Goal: Task Accomplishment & Management: Manage account settings

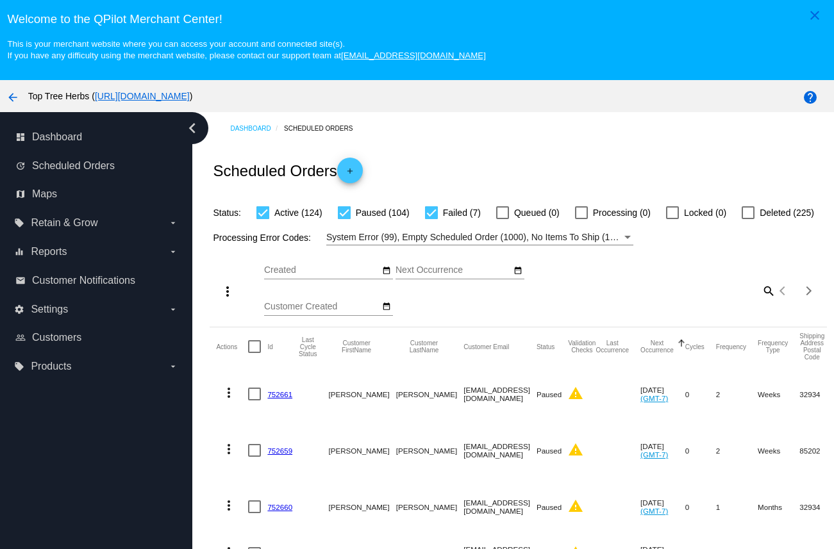
click at [767, 299] on mat-icon "search" at bounding box center [767, 291] width 15 height 20
click at [676, 294] on input "Search" at bounding box center [698, 289] width 153 height 10
paste input "rm.clark6k@gmail.com"
type input "rm.clark6k@gmail.com"
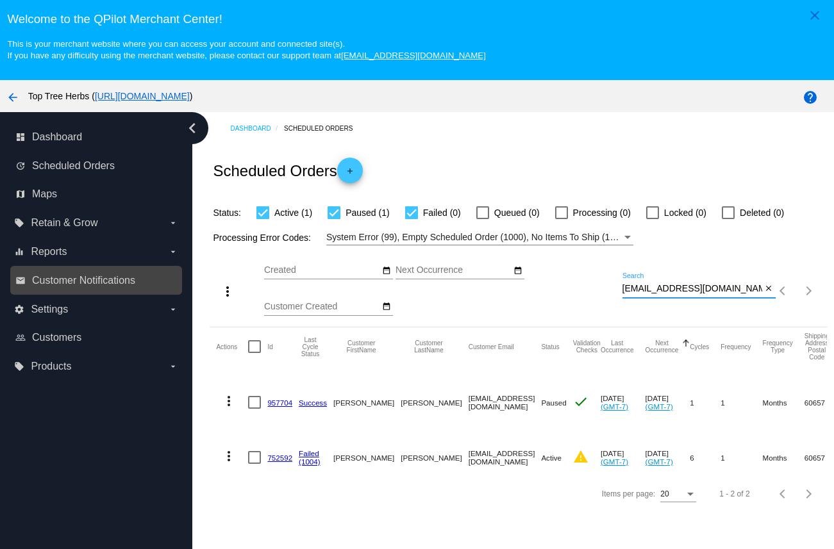
click at [21, 291] on link "email Customer Notifications" at bounding box center [96, 280] width 163 height 21
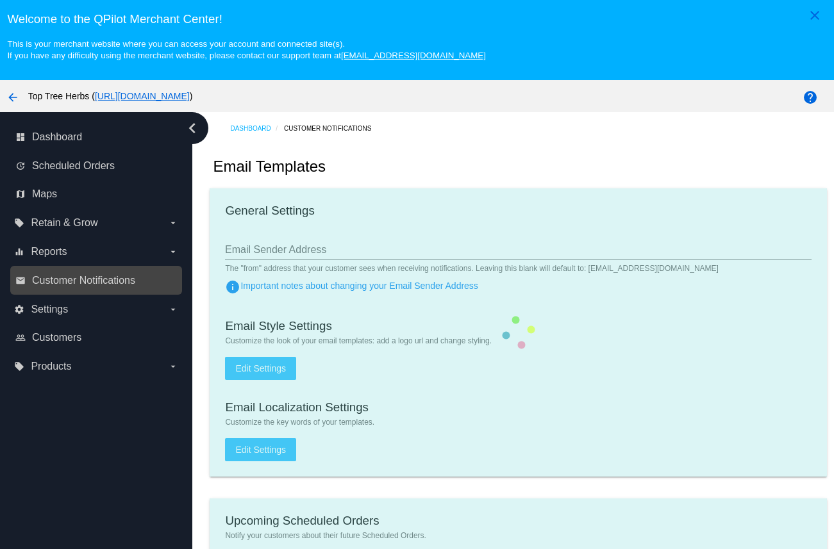
type input "contact@toptreeherbs.com"
type input "1"
checkbox input "true"
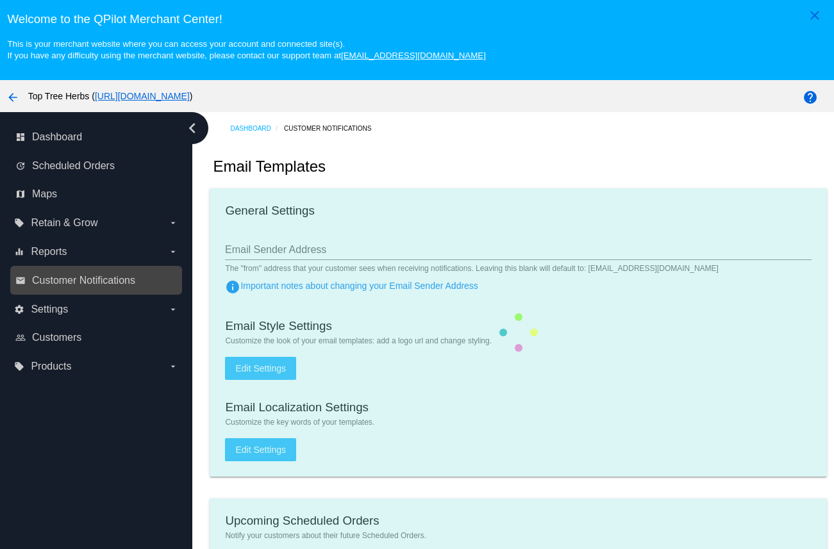
checkbox input "true"
type input "caro@toptreeherbs.com"
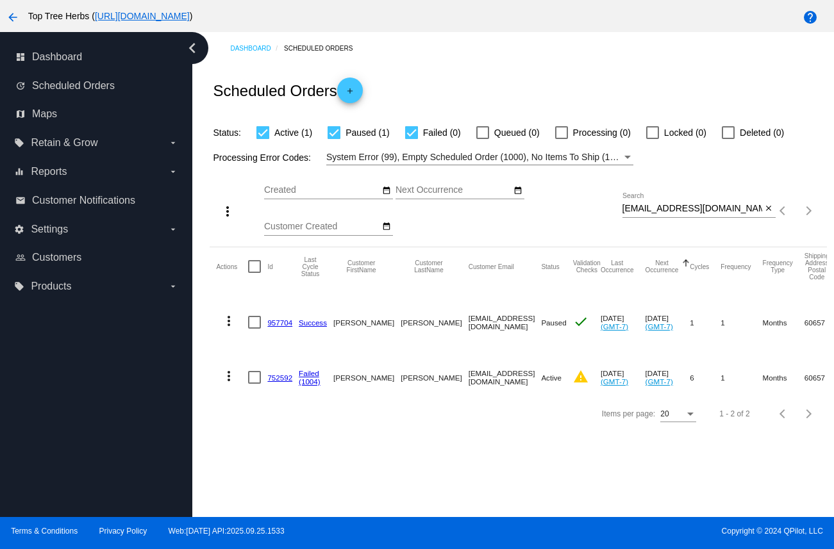
click at [668, 210] on input "rm.clark6k@gmail.com" at bounding box center [692, 209] width 140 height 10
paste input "cherylynnc1@yahoo"
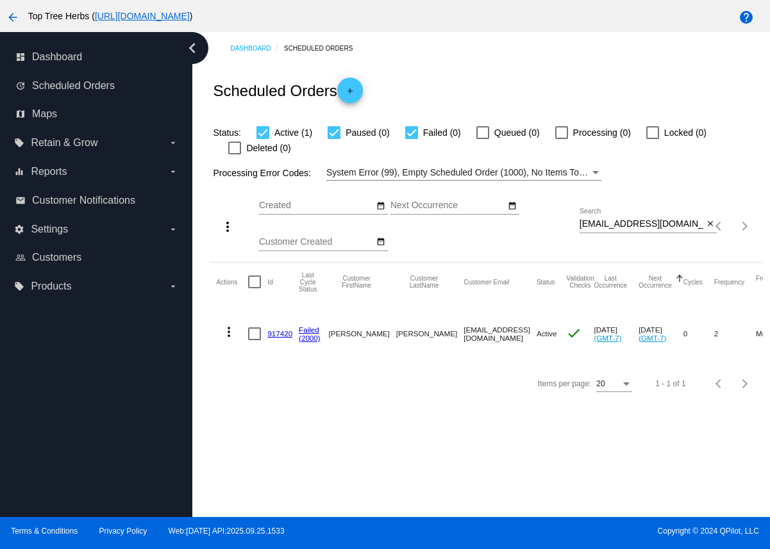
copy link "917420"
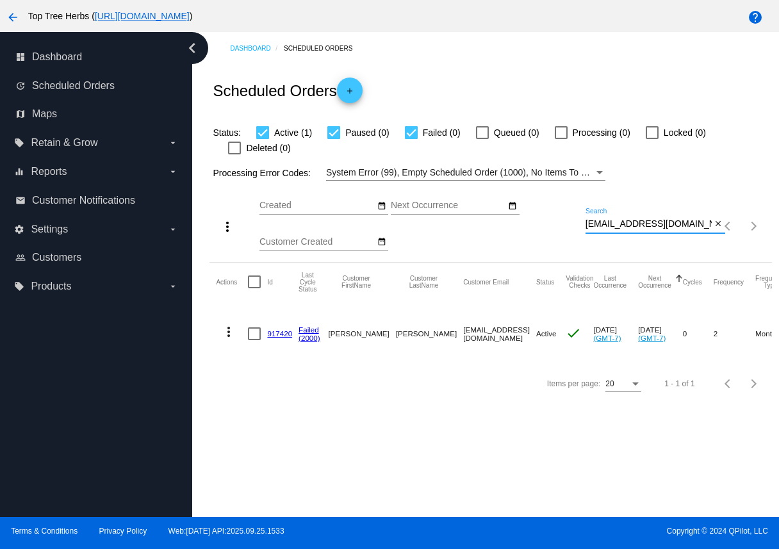
click at [633, 224] on input "cherylynnc1@yahoo.com" at bounding box center [649, 224] width 126 height 10
paste input "mtbashore@gmail"
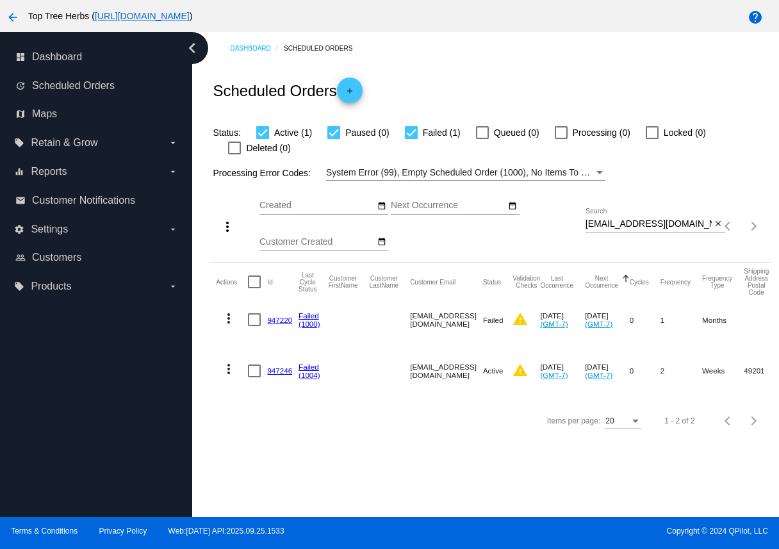
copy link "947246"
click at [231, 318] on mat-icon "more_vert" at bounding box center [228, 318] width 15 height 15
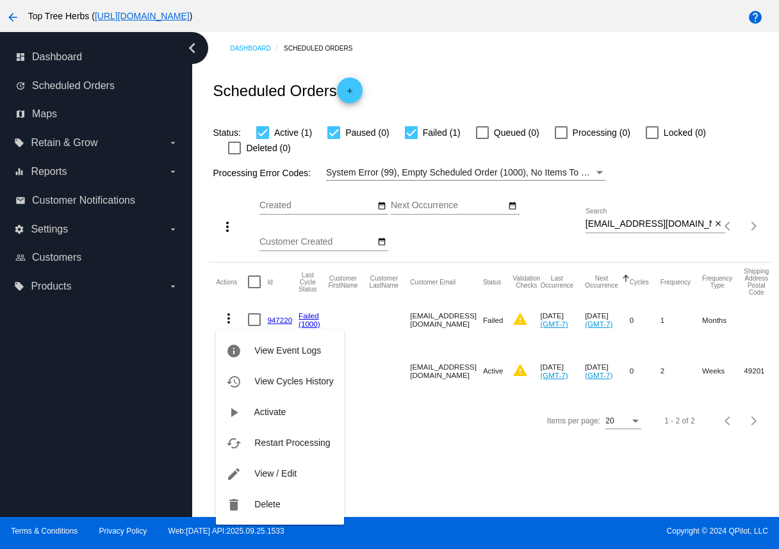
click at [433, 443] on div at bounding box center [389, 274] width 779 height 549
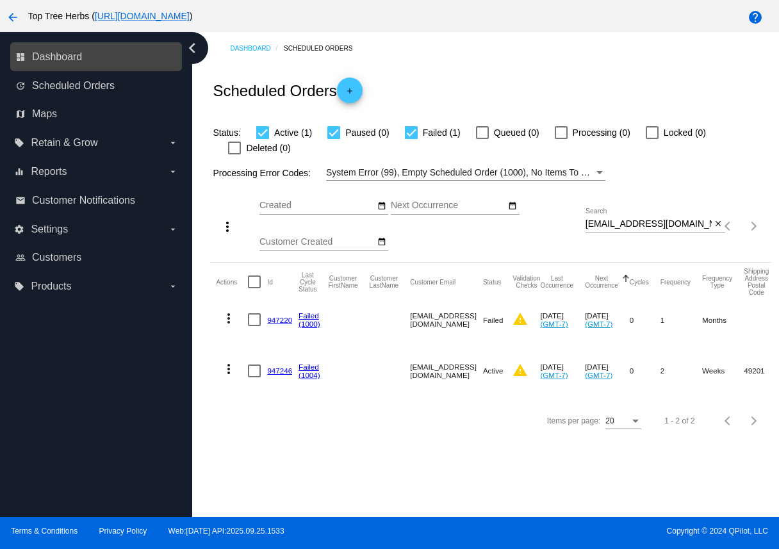
click at [112, 69] on div "dashboard Dashboard" at bounding box center [96, 56] width 172 height 29
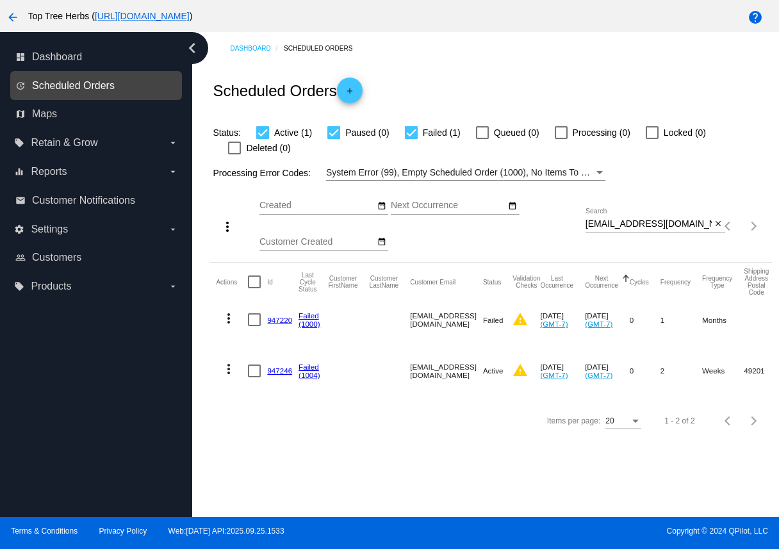
click at [112, 81] on span "Scheduled Orders" at bounding box center [73, 86] width 83 height 12
click at [125, 90] on link "update Scheduled Orders" at bounding box center [96, 86] width 163 height 21
click at [84, 85] on span "Scheduled Orders" at bounding box center [73, 86] width 83 height 12
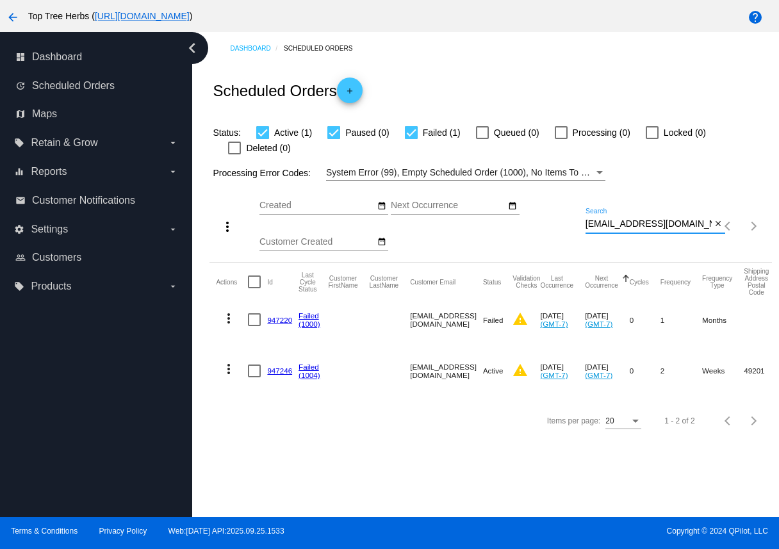
click at [615, 228] on input "mtbashore@gmail.com" at bounding box center [649, 224] width 126 height 10
paste input "cherylynnc2@yahoo"
type input "cherylynnc2@yahoo.com"
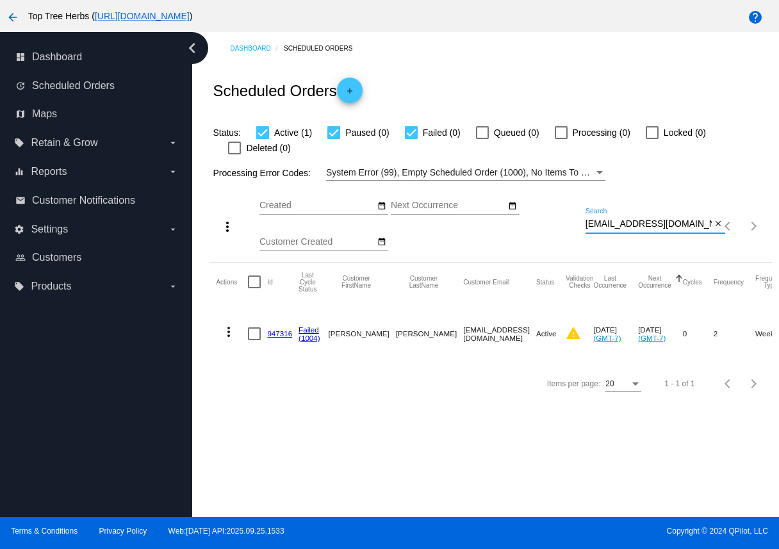
click at [279, 337] on link "947316" at bounding box center [279, 333] width 25 height 8
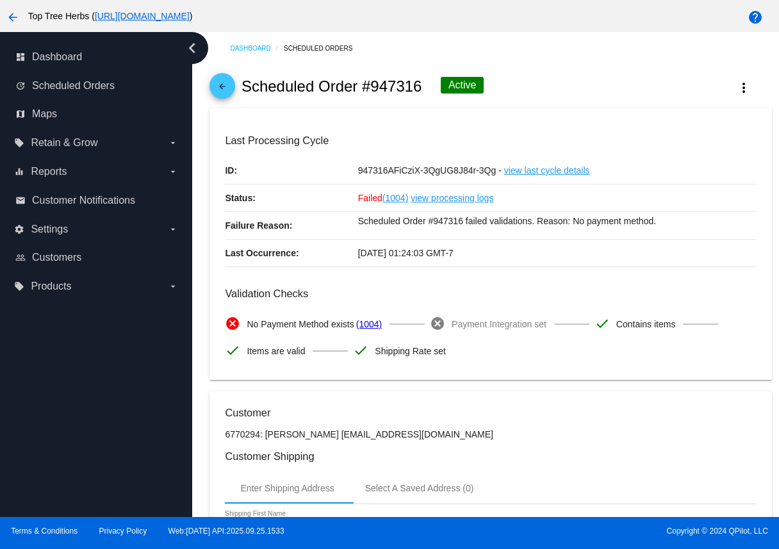
click at [380, 90] on h2 "Scheduled Order #947316" at bounding box center [332, 87] width 181 height 18
copy h2 "947316"
click at [224, 83] on mat-icon "arrow_back" at bounding box center [222, 89] width 15 height 15
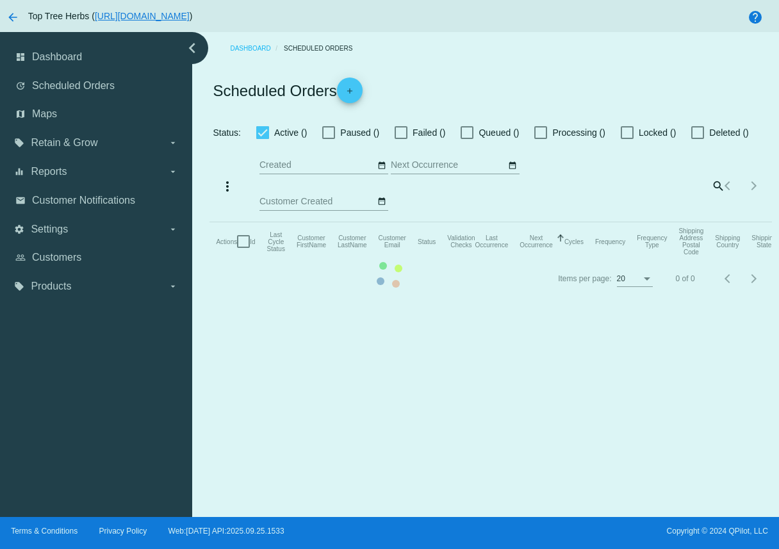
checkbox input "true"
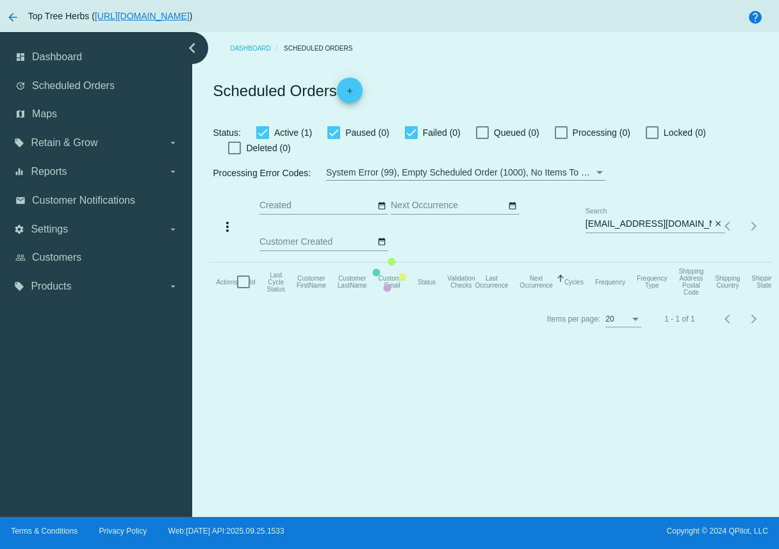
click at [657, 263] on mat-table "Actions Id Last Cycle Status Customer FirstName Customer LastName Customer Emai…" at bounding box center [491, 282] width 562 height 38
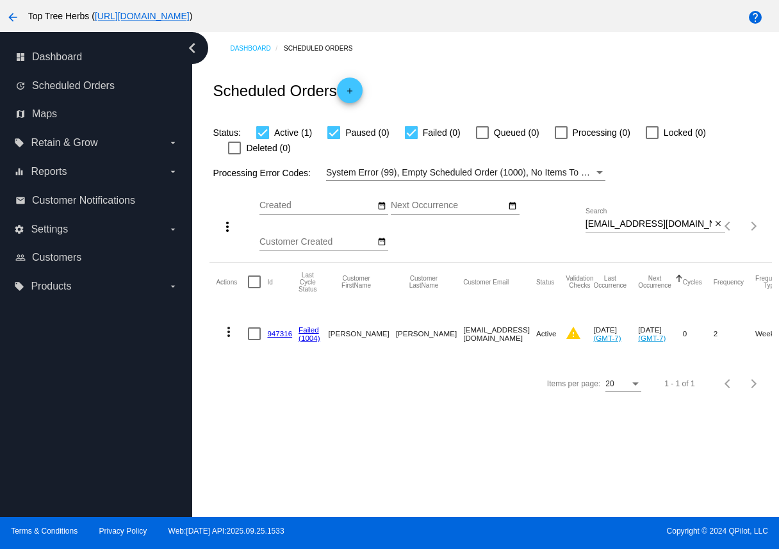
click at [677, 228] on input "cherylynnc2@yahoo.com" at bounding box center [649, 224] width 126 height 10
paste input "hginni@comcast.net"
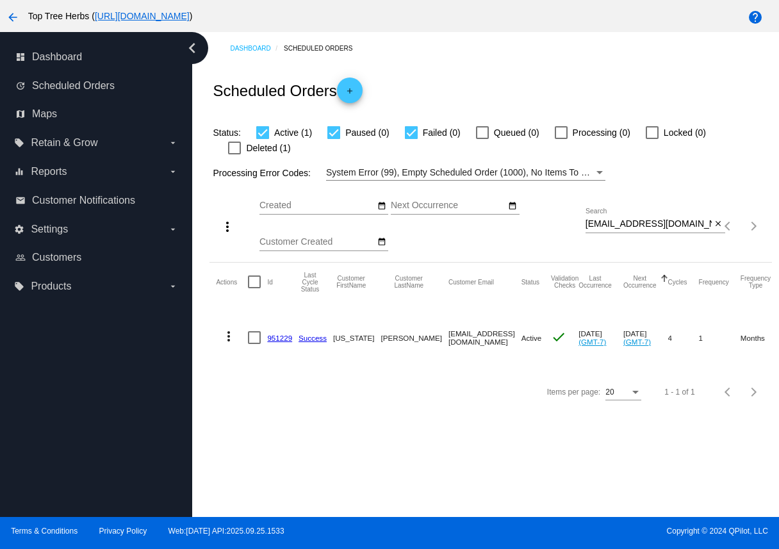
copy link "951229"
click at [626, 229] on div "hginni@comcast.net Search" at bounding box center [649, 220] width 126 height 25
click at [629, 223] on input "hginni@comcast.net" at bounding box center [649, 224] width 126 height 10
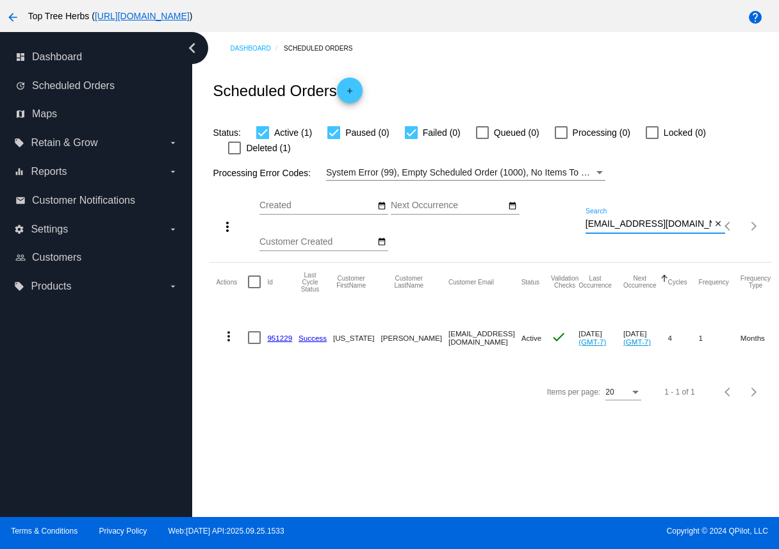
paste input "trevermelissamorris@gmail.com"
type input "trevermelissamorris@gmail.com"
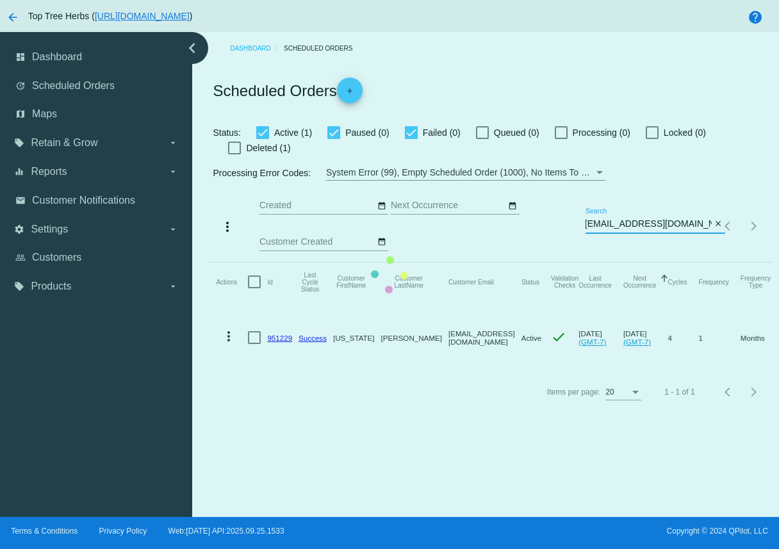
scroll to position [0, 0]
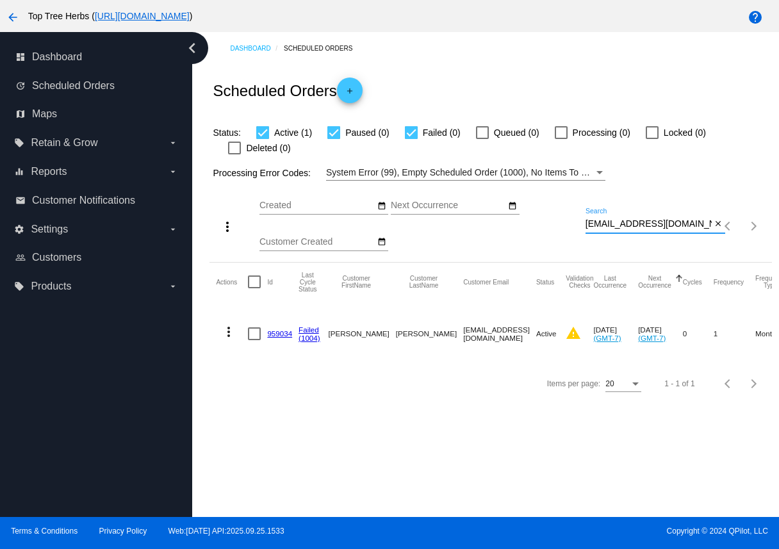
click at [276, 338] on link "959034" at bounding box center [279, 333] width 25 height 8
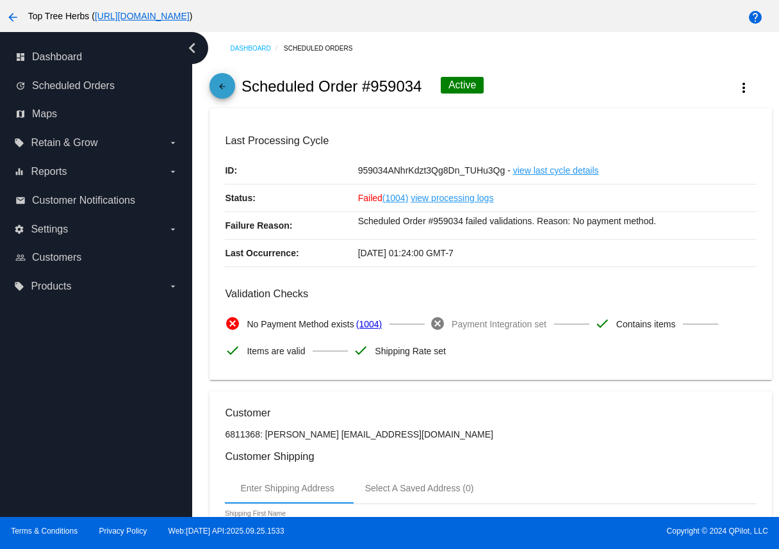
click at [220, 80] on span "arrow_back" at bounding box center [222, 88] width 15 height 31
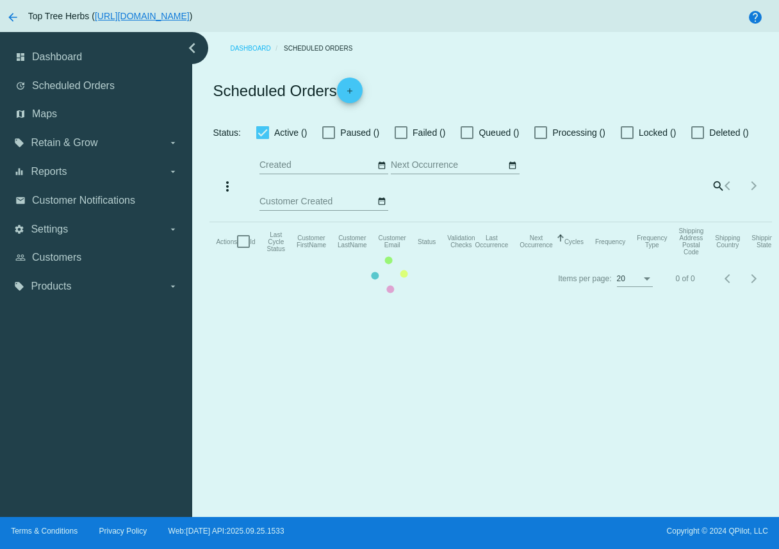
checkbox input "true"
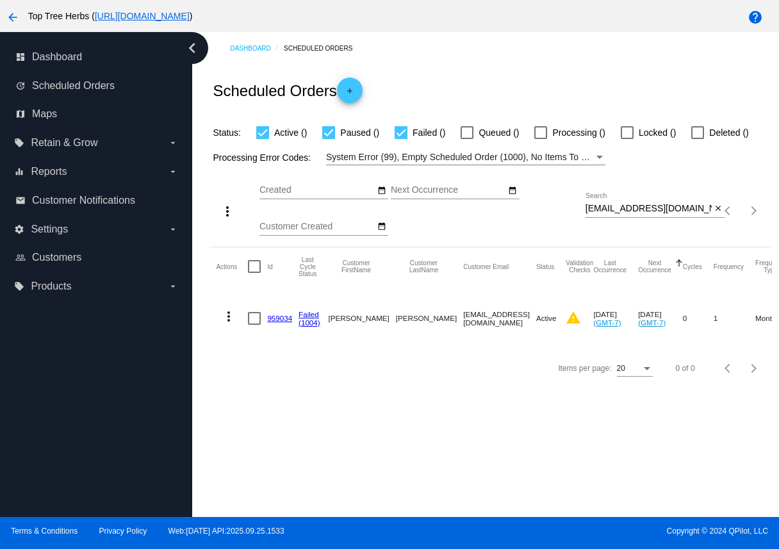
drag, startPoint x: 294, startPoint y: 320, endPoint x: 267, endPoint y: 320, distance: 26.9
click at [267, 320] on mat-row "more_vert 959034 Failed (1004) Melissa Morris trevermelissamorris@gmail.com Act…" at bounding box center [673, 318] width 914 height 65
copy mat-row "959034"
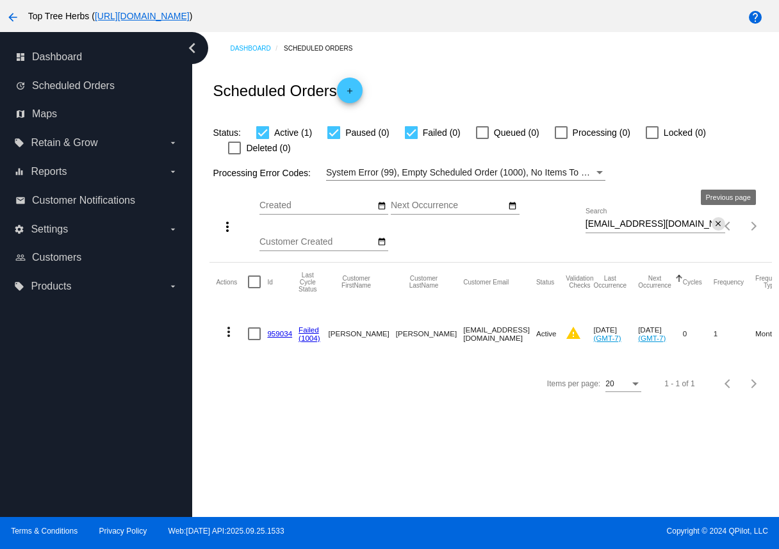
click at [713, 224] on button "close" at bounding box center [718, 223] width 13 height 13
click at [643, 226] on div "search" at bounding box center [656, 226] width 140 height 20
click at [717, 226] on app-dashboard-scheduled-orders "Scheduled Orders add Status: Active (1) Paused (0) Failed (0) Queued (0) Proces…" at bounding box center [491, 233] width 562 height 337
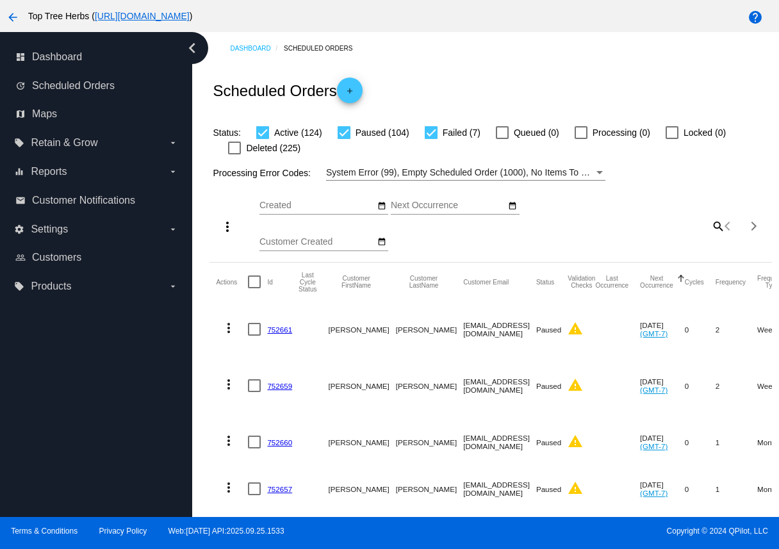
click at [715, 227] on mat-icon "search" at bounding box center [717, 226] width 15 height 20
click at [671, 228] on input "Search" at bounding box center [656, 224] width 140 height 10
paste input "tamlasch@gmail.com"
type input "tamlasch@gmail.com"
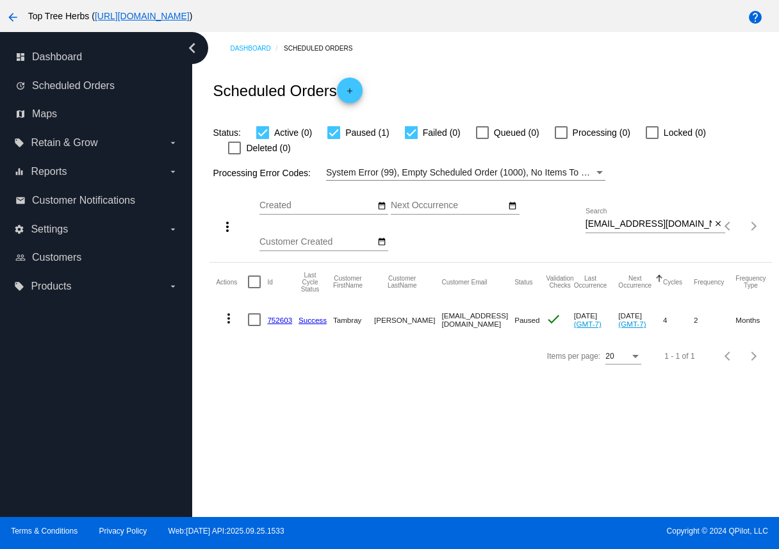
copy link "752603"
click at [442, 317] on mat-cell "tamlasch@gmail.com" at bounding box center [478, 319] width 73 height 37
click at [442, 326] on mat-cell "tamlasch@gmail.com" at bounding box center [478, 319] width 73 height 37
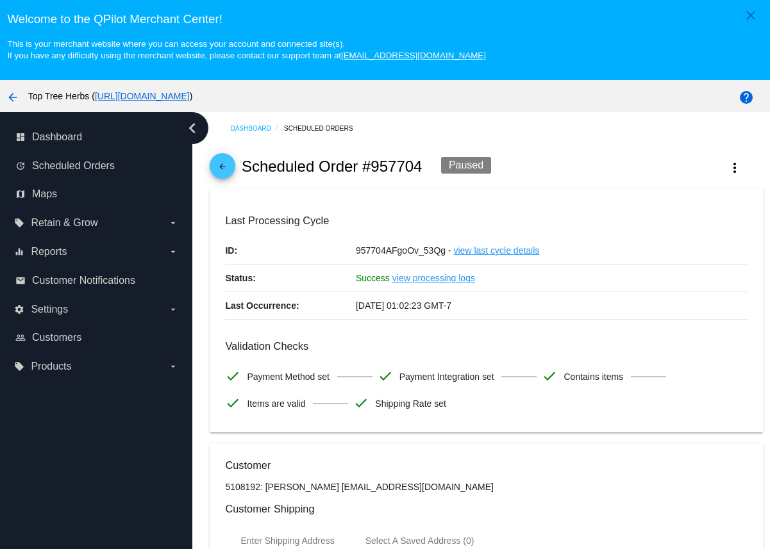
click at [392, 166] on h2 "Scheduled Order #957704" at bounding box center [332, 167] width 181 height 18
click at [392, 251] on span "957704AFgoOv_53Qg -" at bounding box center [403, 250] width 95 height 10
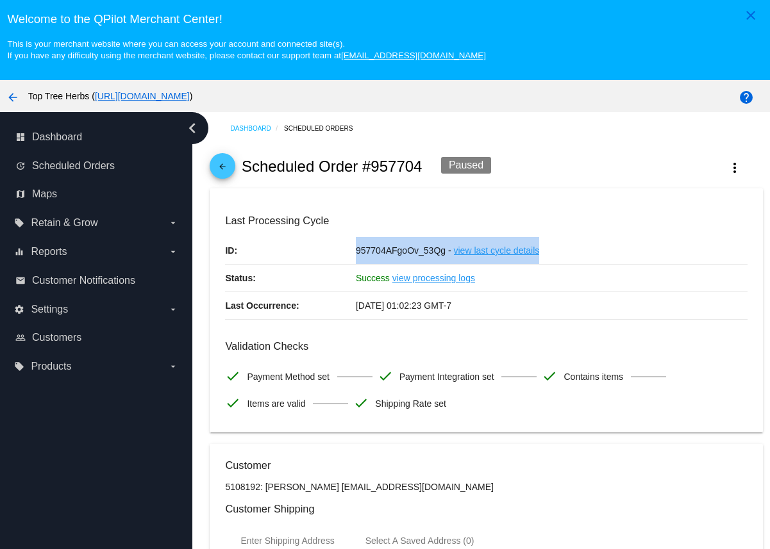
click at [392, 251] on span "957704AFgoOv_53Qg -" at bounding box center [403, 250] width 95 height 10
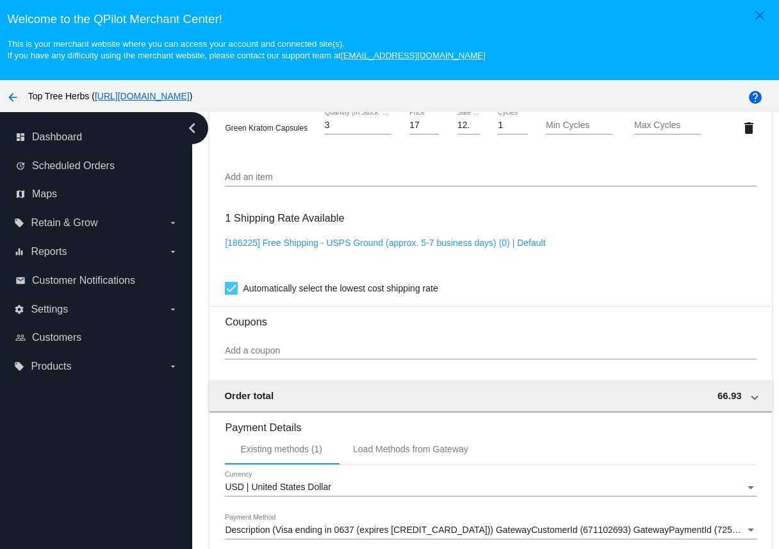
scroll to position [954, 0]
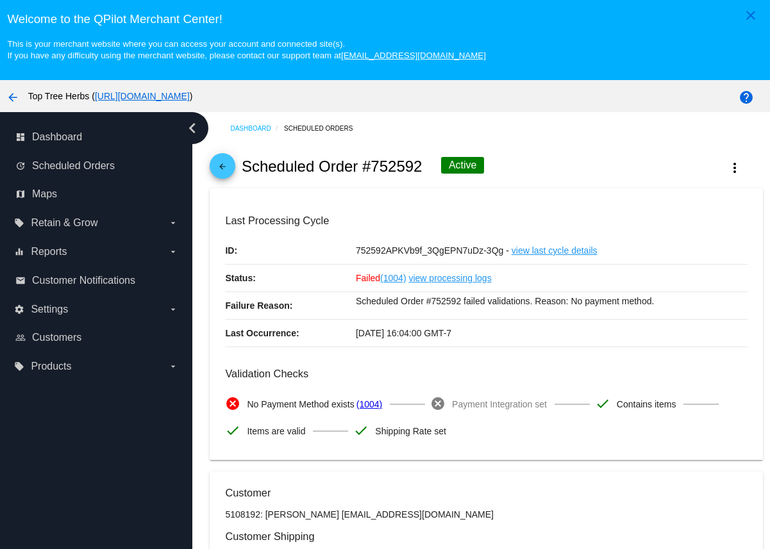
click at [381, 159] on div "arrow_back Scheduled Order #752592 Active more_vert" at bounding box center [486, 167] width 552 height 44
click at [385, 170] on h2 "Scheduled Order #752592" at bounding box center [332, 167] width 181 height 18
copy h2 "752592"
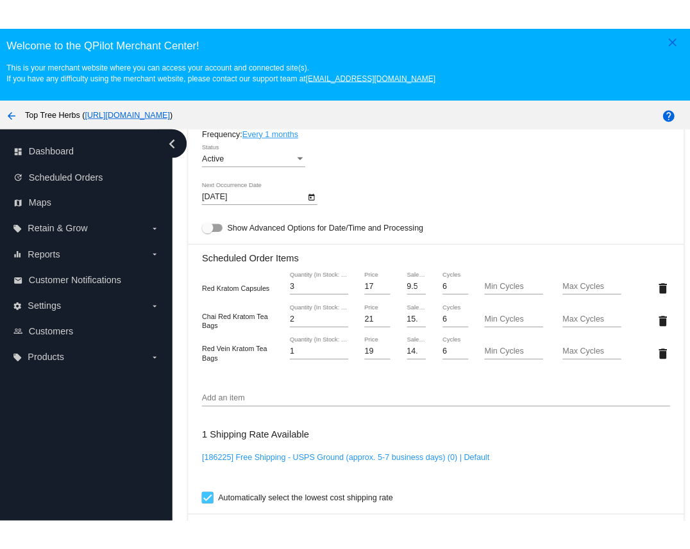
scroll to position [861, 0]
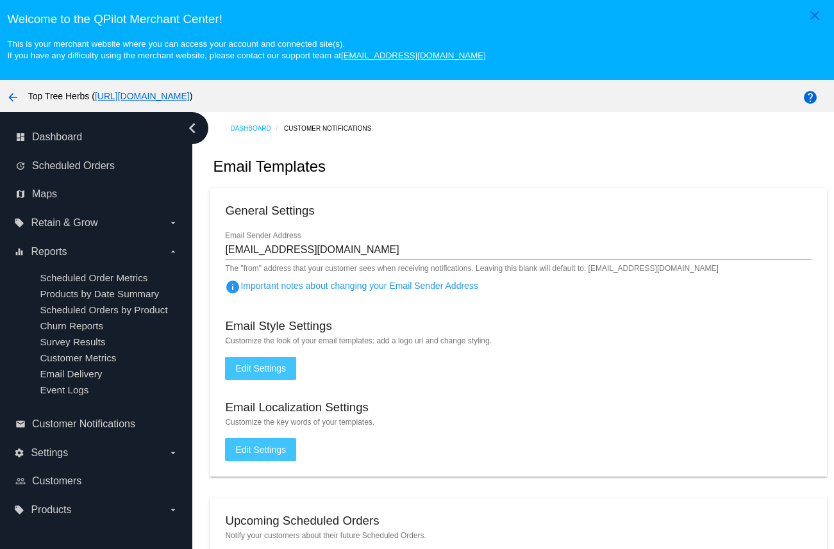
scroll to position [82, 0]
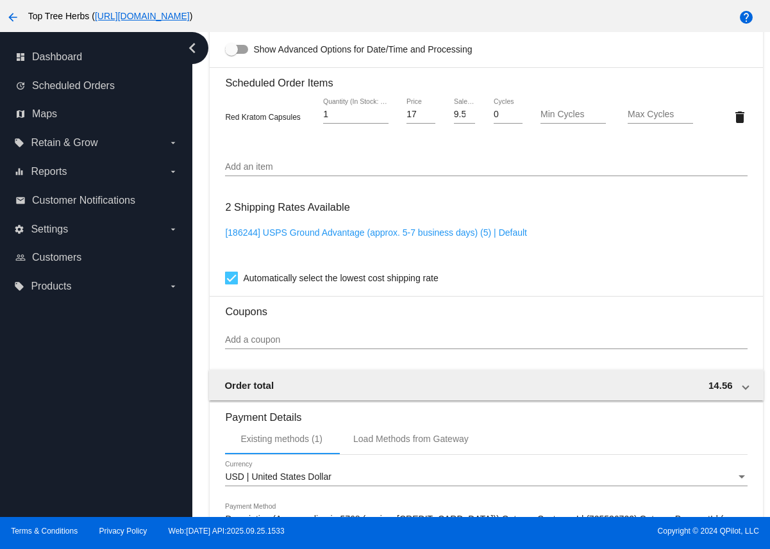
scroll to position [930, 0]
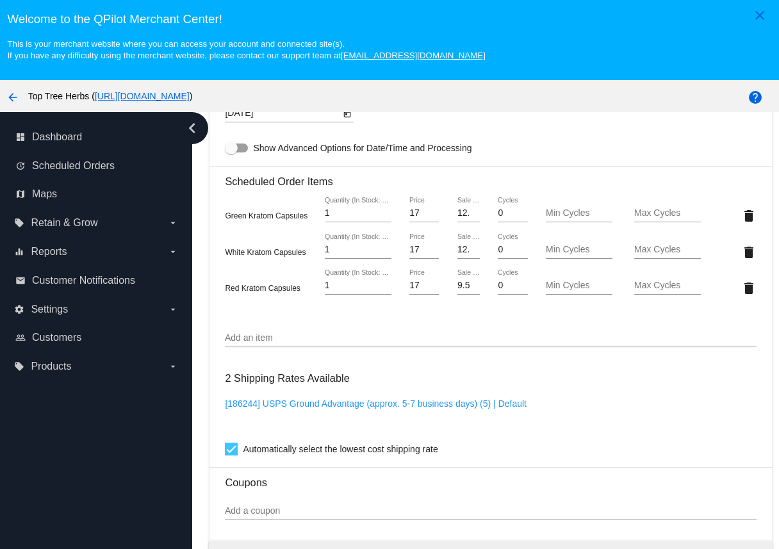
scroll to position [923, 0]
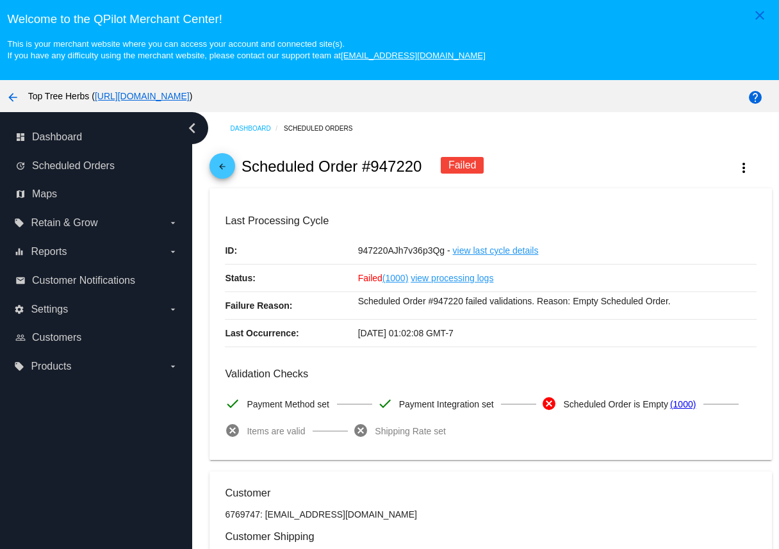
scroll to position [21, 0]
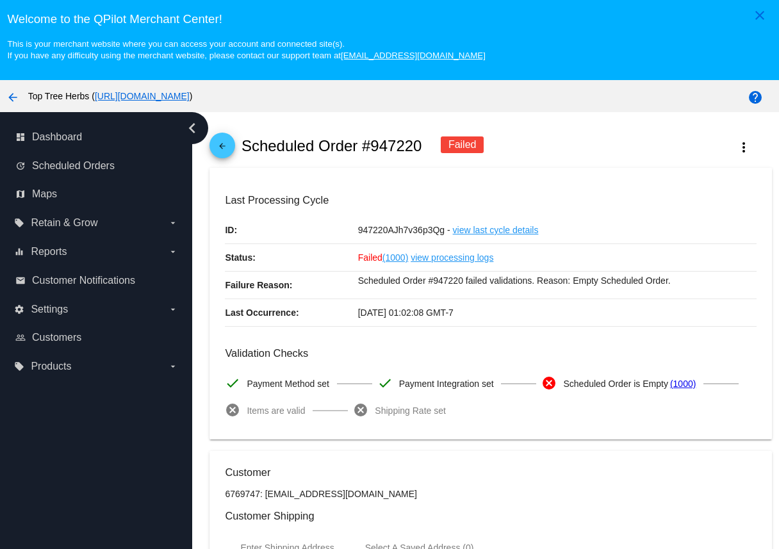
click at [390, 153] on h2 "Scheduled Order #947220" at bounding box center [332, 146] width 181 height 18
copy h2 "947220"
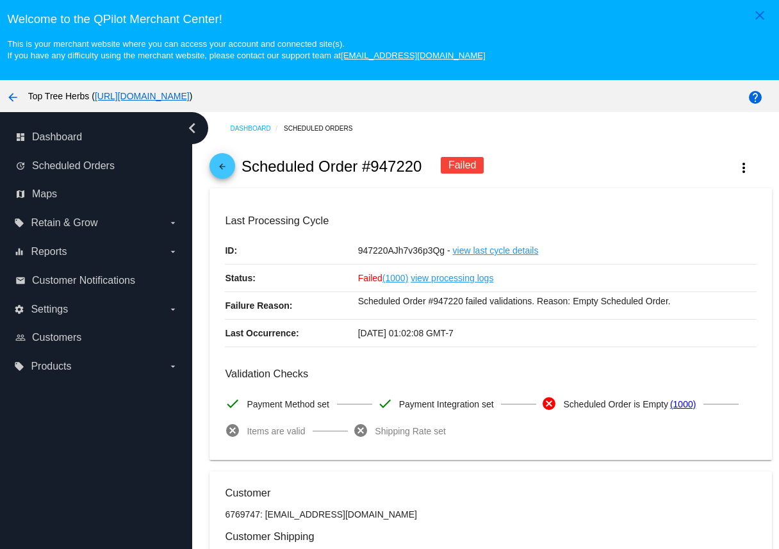
scroll to position [3, 0]
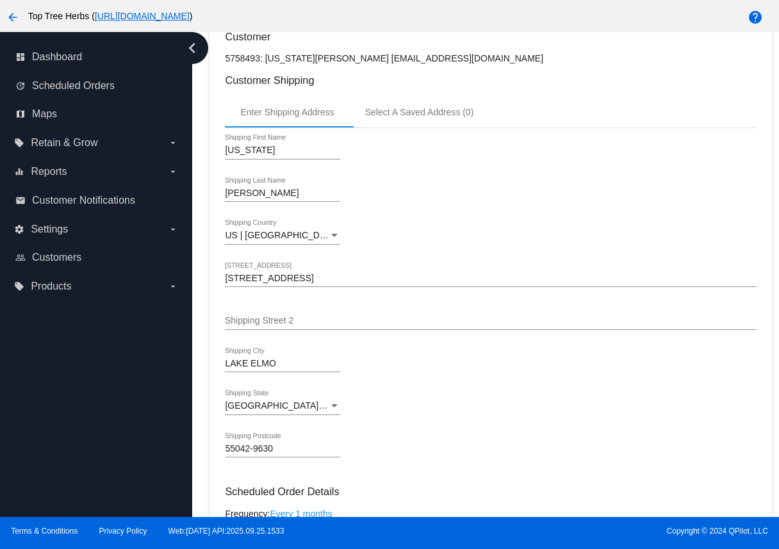
scroll to position [342, 0]
